Goal: Task Accomplishment & Management: Use online tool/utility

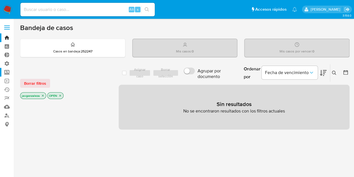
click at [7, 73] on label "Screening" at bounding box center [33, 72] width 67 height 9
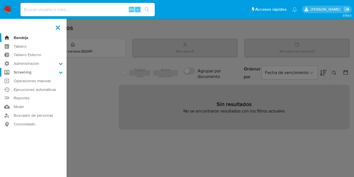
click at [0, 0] on input "Screening" at bounding box center [0, 0] width 0 height 0
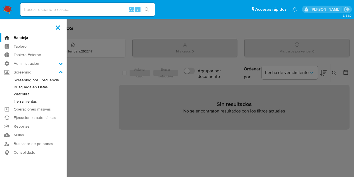
click at [24, 93] on link "Watchlist" at bounding box center [33, 93] width 67 height 7
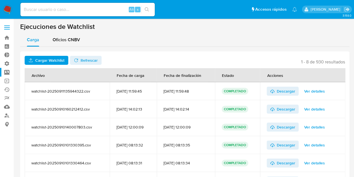
click at [38, 60] on span "Cargar Watchlist" at bounding box center [49, 60] width 29 height 9
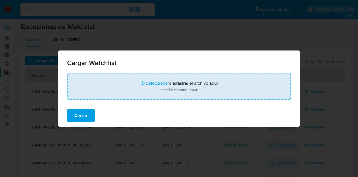
click at [160, 90] on input "file" at bounding box center [179, 86] width 224 height 27
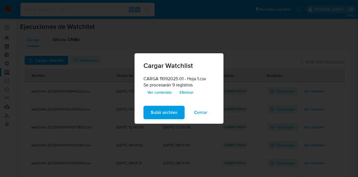
click at [165, 113] on span "Subir archivo" at bounding box center [164, 112] width 27 height 12
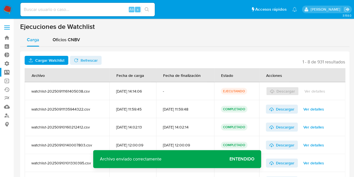
click at [85, 61] on span "Refrescar" at bounding box center [89, 60] width 17 height 9
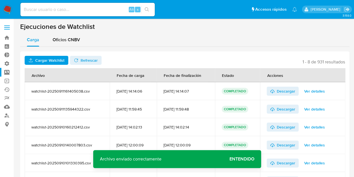
click at [319, 91] on span "Ver detalles" at bounding box center [314, 91] width 21 height 8
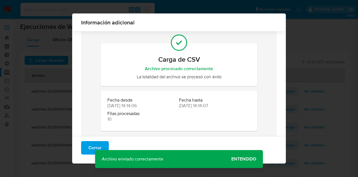
scroll to position [21, 0]
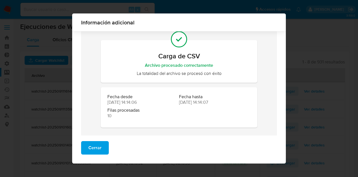
click at [98, 147] on span "Cerrar" at bounding box center [94, 147] width 13 height 12
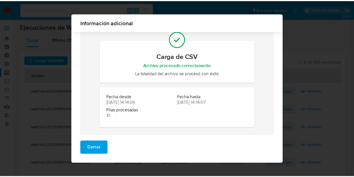
scroll to position [0, 0]
